Goal: Information Seeking & Learning: Find specific fact

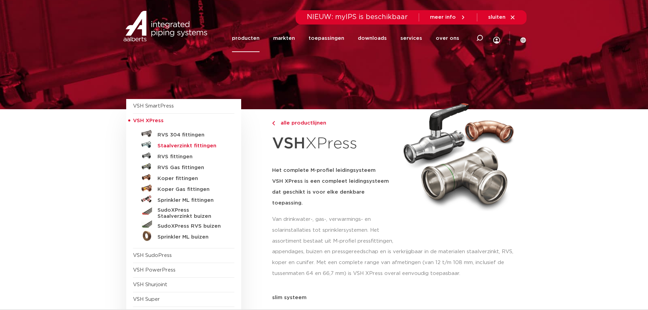
click at [162, 144] on h5 "Staalverzinkt fittingen" at bounding box center [191, 146] width 67 height 6
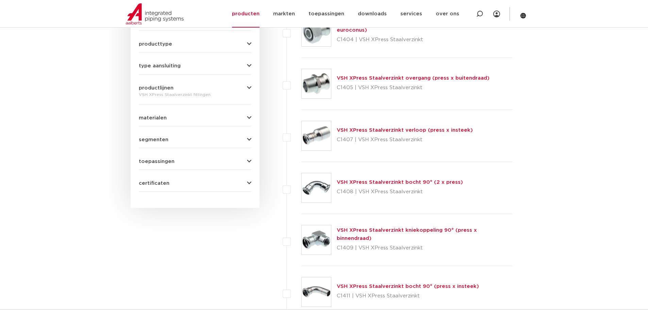
scroll to position [272, 0]
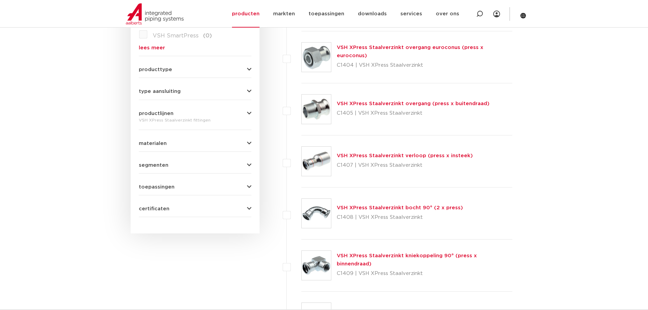
click at [417, 104] on link "VSH XPress Staalverzinkt overgang (press x buitendraad)" at bounding box center [413, 103] width 153 height 5
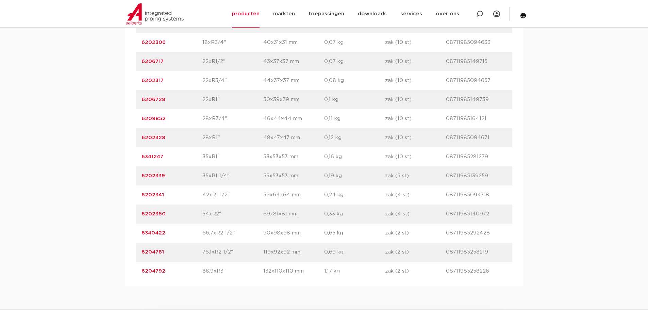
scroll to position [579, 0]
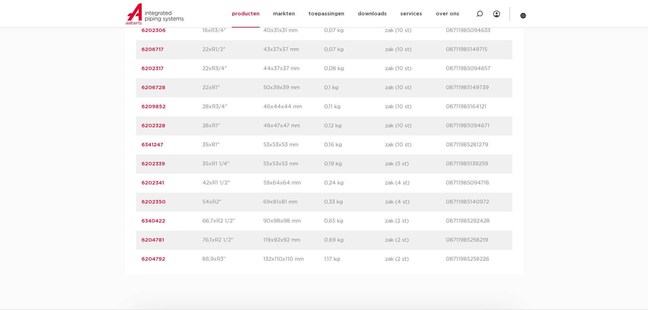
click at [159, 203] on link "6202350" at bounding box center [154, 201] width 24 height 5
